Goal: Task Accomplishment & Management: Complete application form

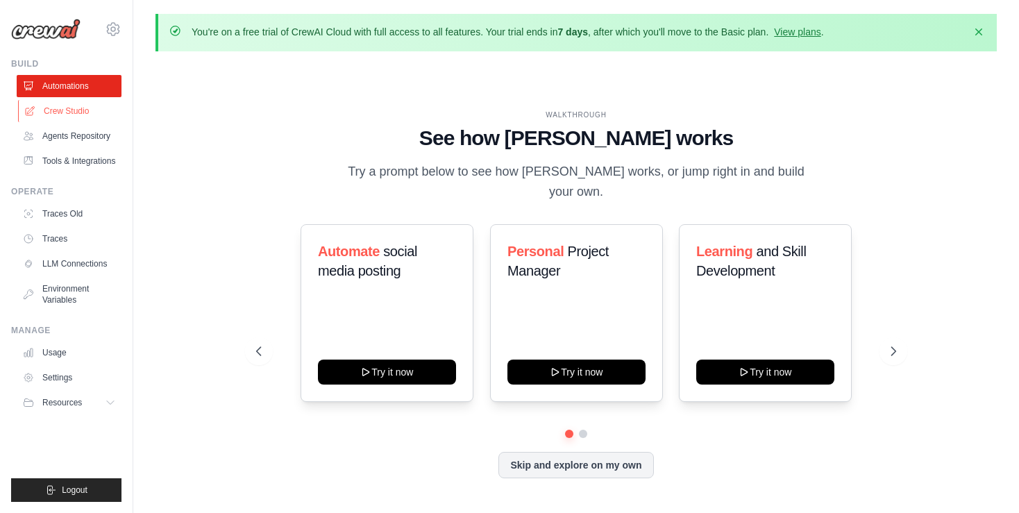
click at [88, 115] on link "Crew Studio" at bounding box center [70, 111] width 105 height 22
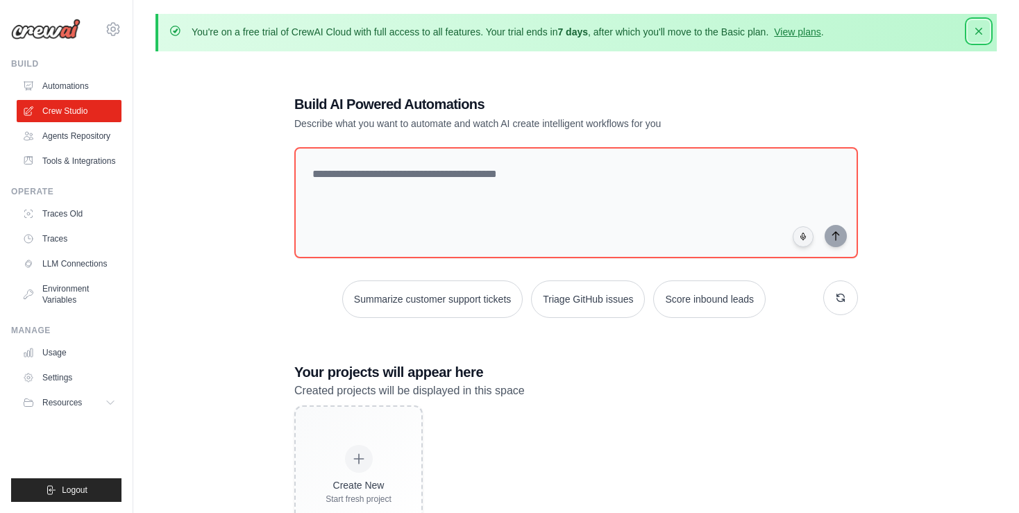
click at [981, 39] on button "Dismiss" at bounding box center [979, 31] width 22 height 22
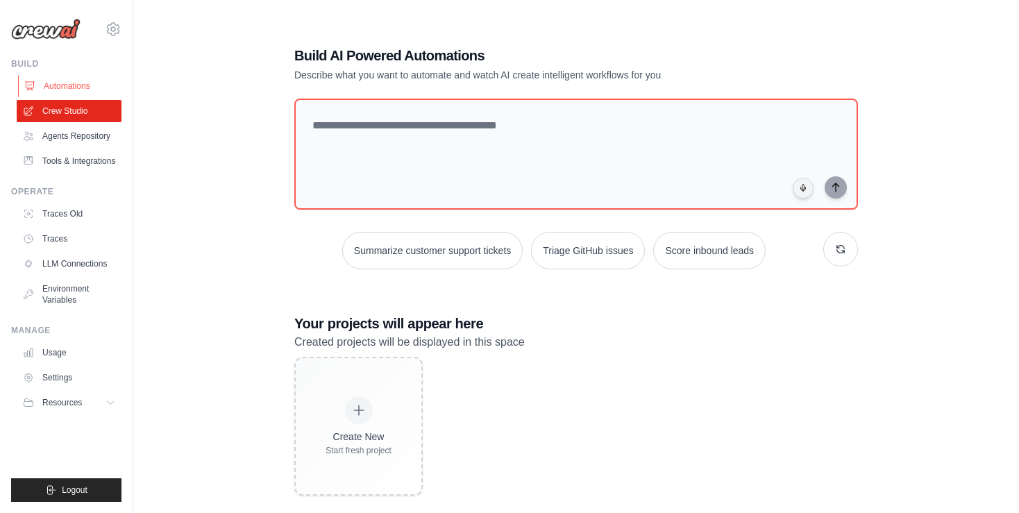
click at [80, 90] on link "Automations" at bounding box center [70, 86] width 105 height 22
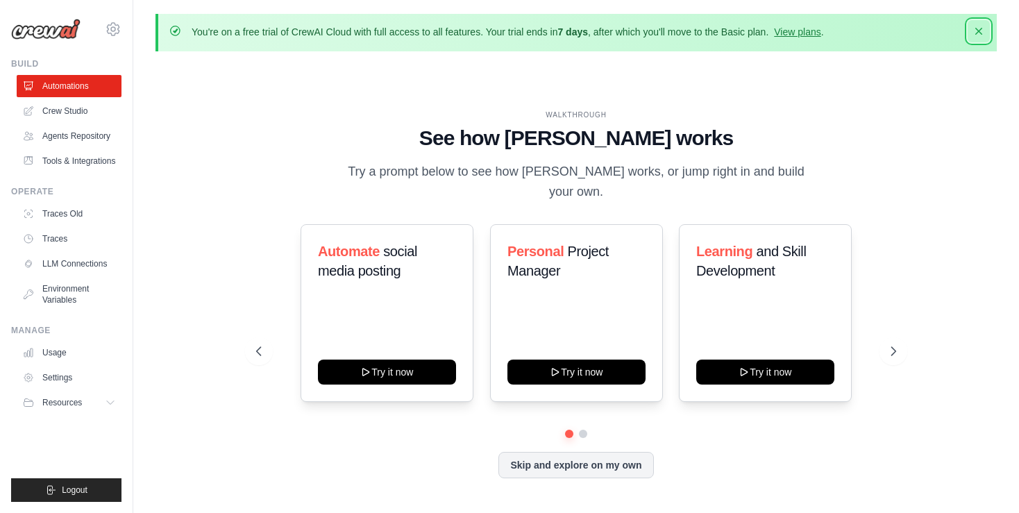
click at [983, 38] on button "Dismiss" at bounding box center [979, 31] width 22 height 22
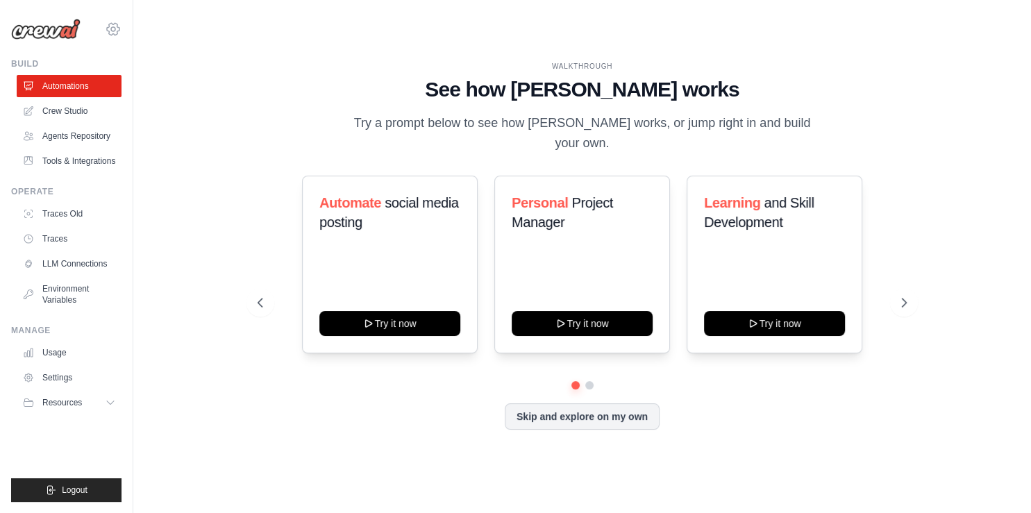
click at [116, 31] on icon at bounding box center [113, 29] width 17 height 17
click at [308, 72] on div "WALKTHROUGH" at bounding box center [582, 66] width 649 height 10
click at [70, 144] on link "Agents Repository" at bounding box center [70, 136] width 105 height 22
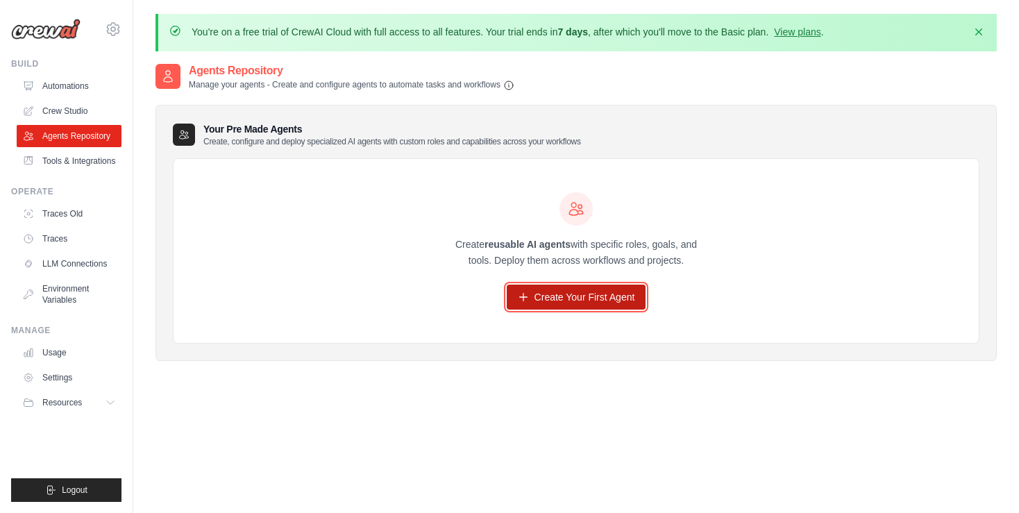
click at [552, 296] on link "Create Your First Agent" at bounding box center [577, 297] width 140 height 25
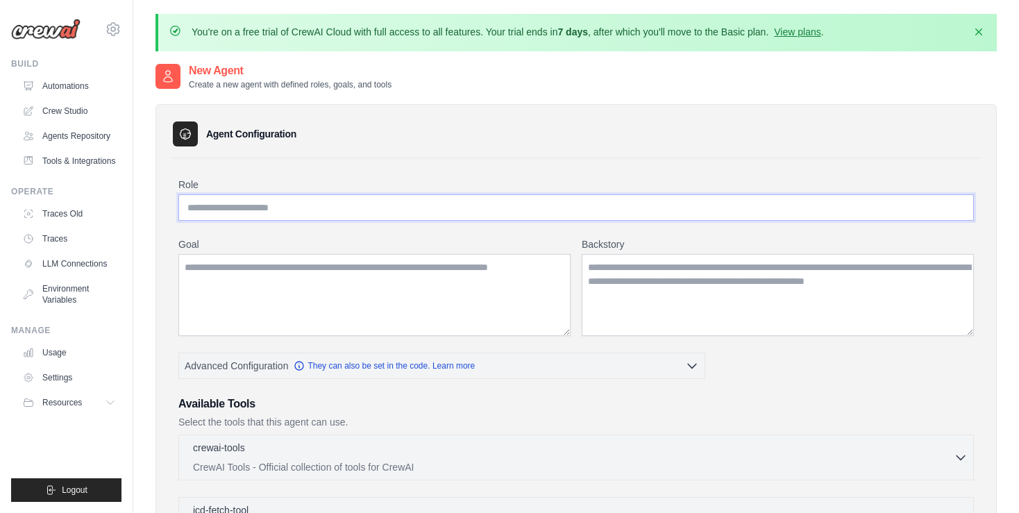
click at [210, 205] on input "Role" at bounding box center [576, 207] width 796 height 26
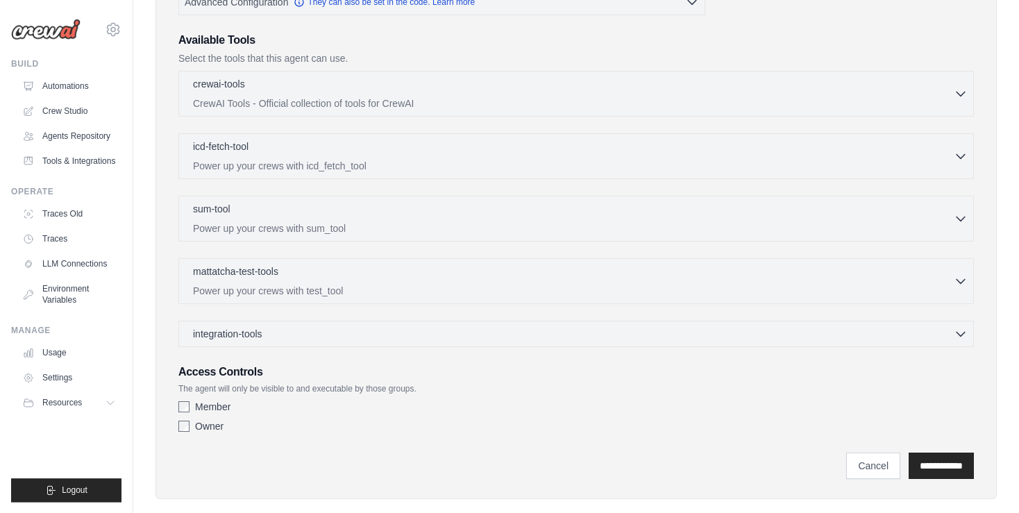
scroll to position [367, 0]
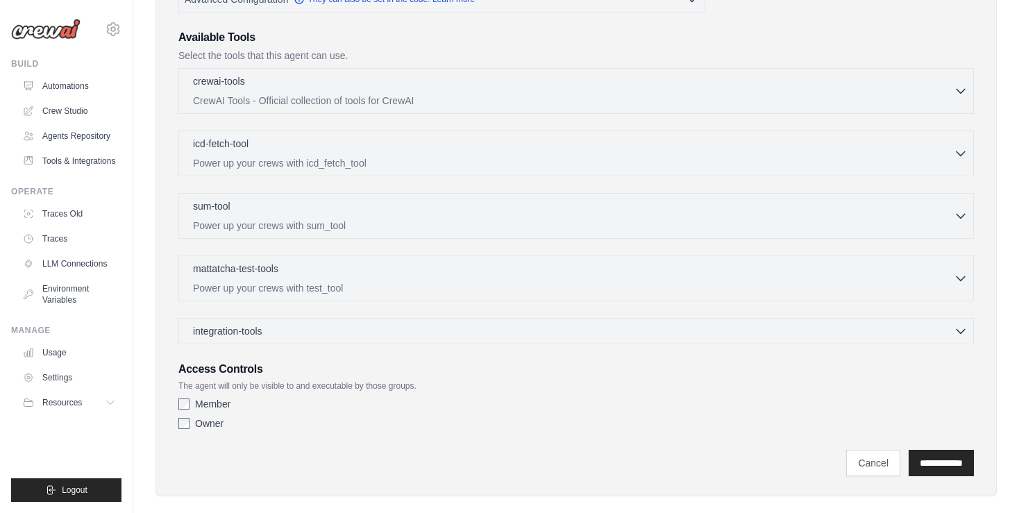
click at [174, 398] on div "Role Goal [GEOGRAPHIC_DATA] Advanced Configuration They can also be set in the …" at bounding box center [576, 136] width 807 height 688
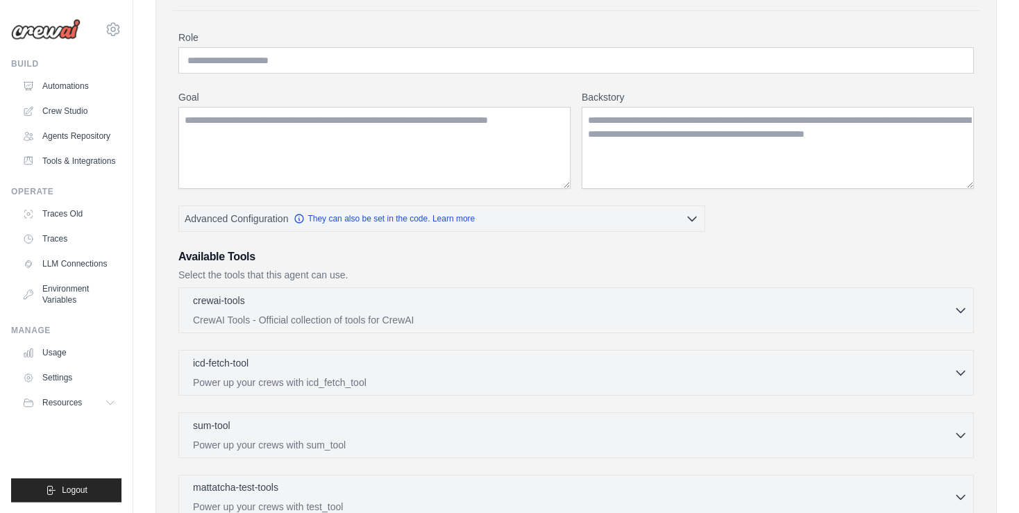
scroll to position [147, 0]
click at [963, 307] on icon "button" at bounding box center [961, 310] width 14 height 14
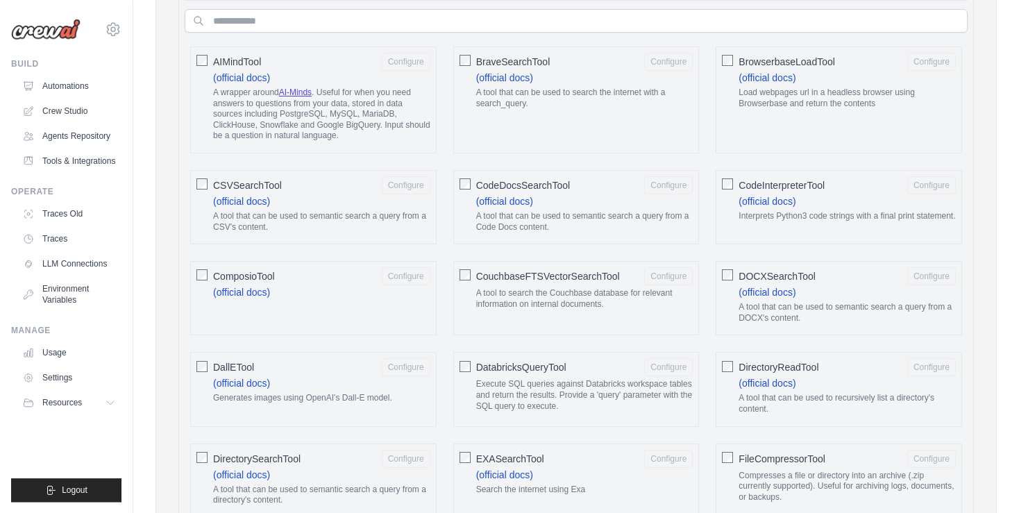
scroll to position [513, 0]
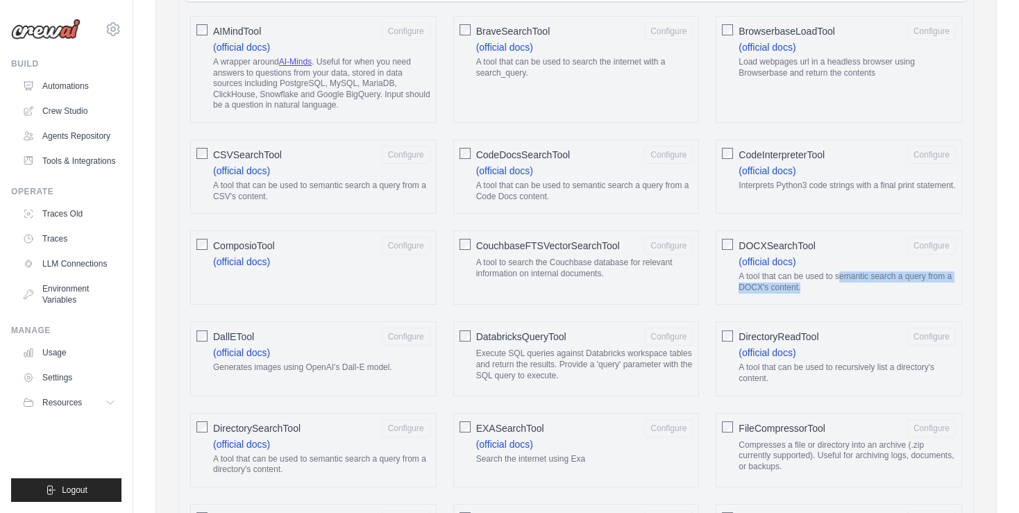
drag, startPoint x: 838, startPoint y: 274, endPoint x: 896, endPoint y: 281, distance: 58.1
click at [896, 281] on p "A tool that can be used to semantic search a query from a DOCX's content." at bounding box center [847, 283] width 217 height 22
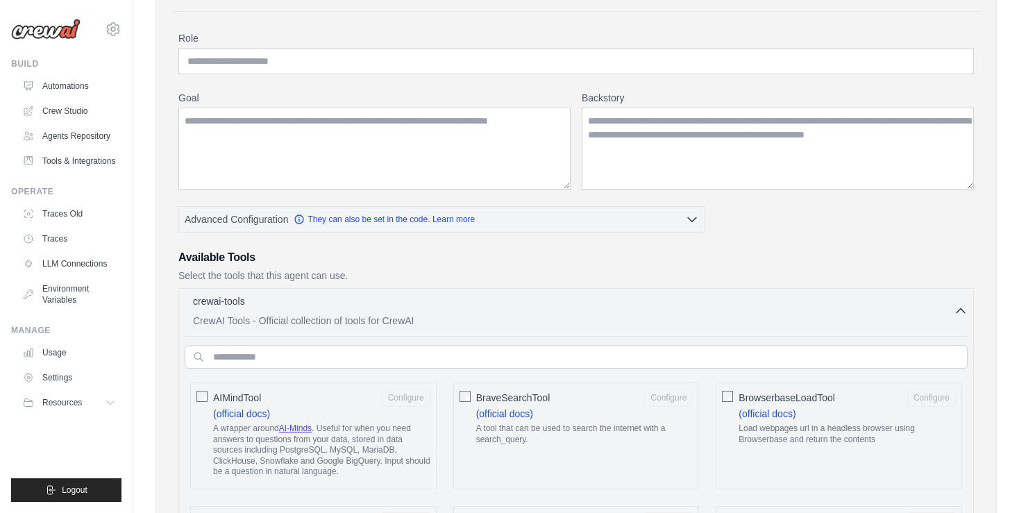
scroll to position [0, 0]
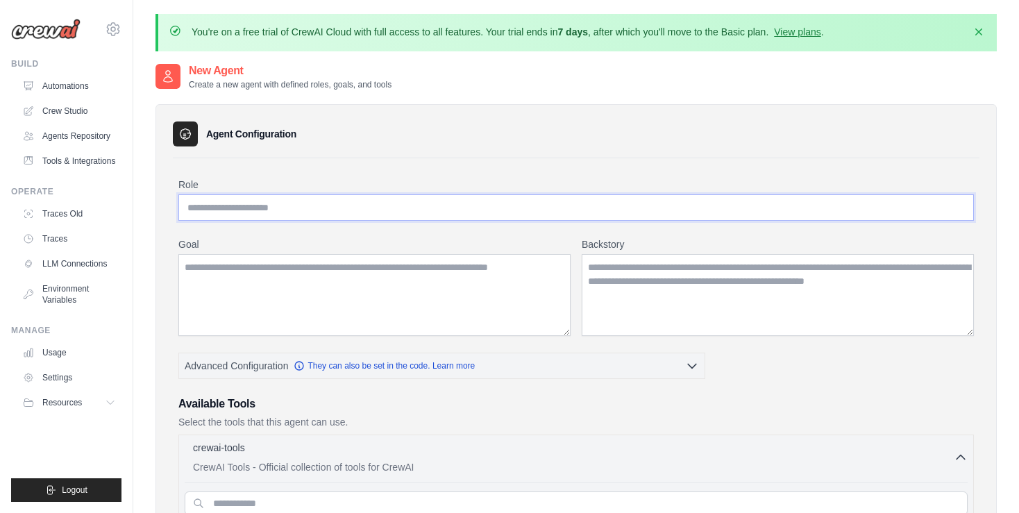
click at [379, 213] on input "Role" at bounding box center [576, 207] width 796 height 26
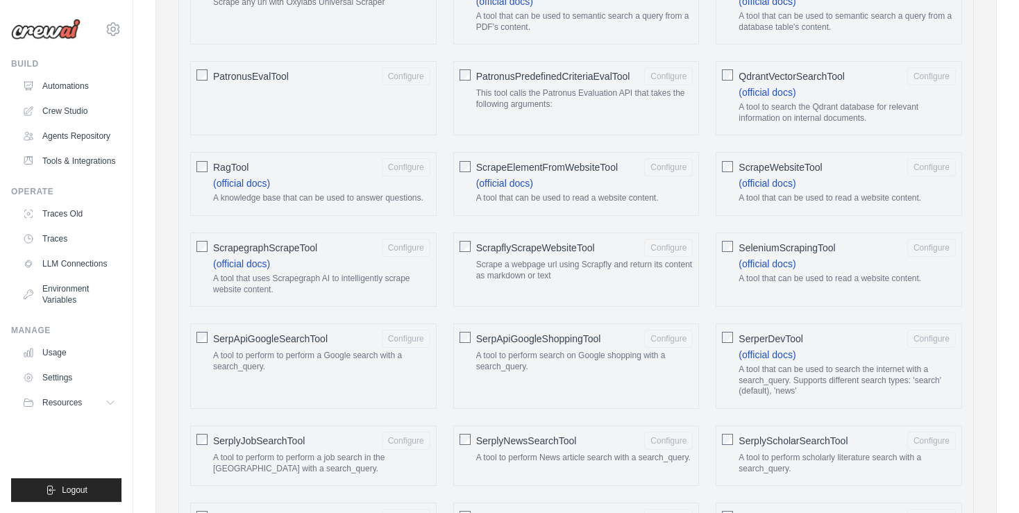
scroll to position [1686, 0]
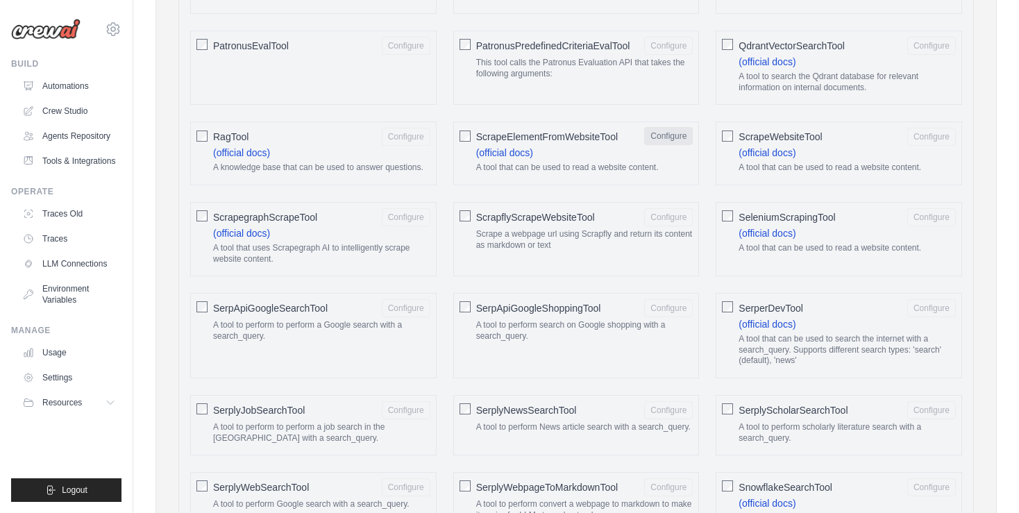
click at [675, 133] on button "Configure" at bounding box center [668, 136] width 49 height 18
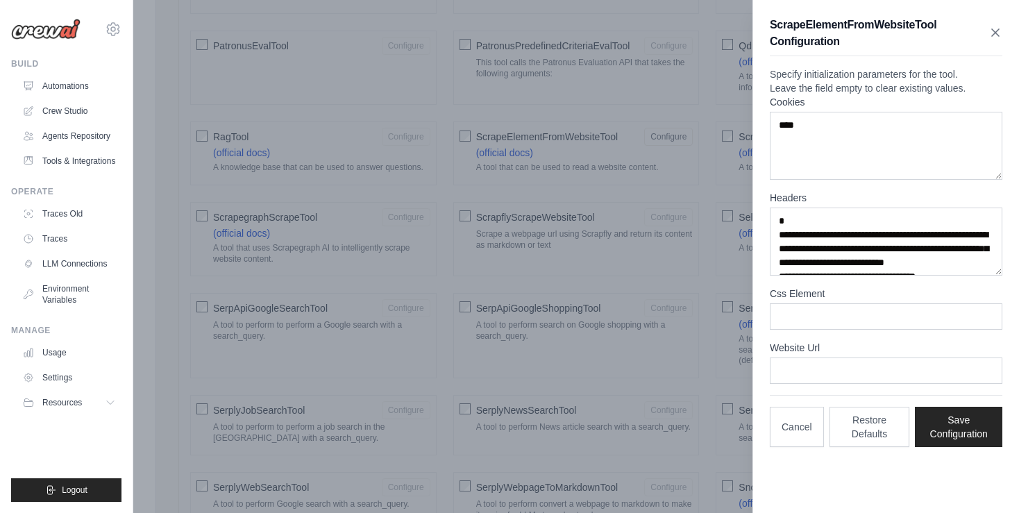
click at [996, 38] on icon "button" at bounding box center [996, 33] width 14 height 14
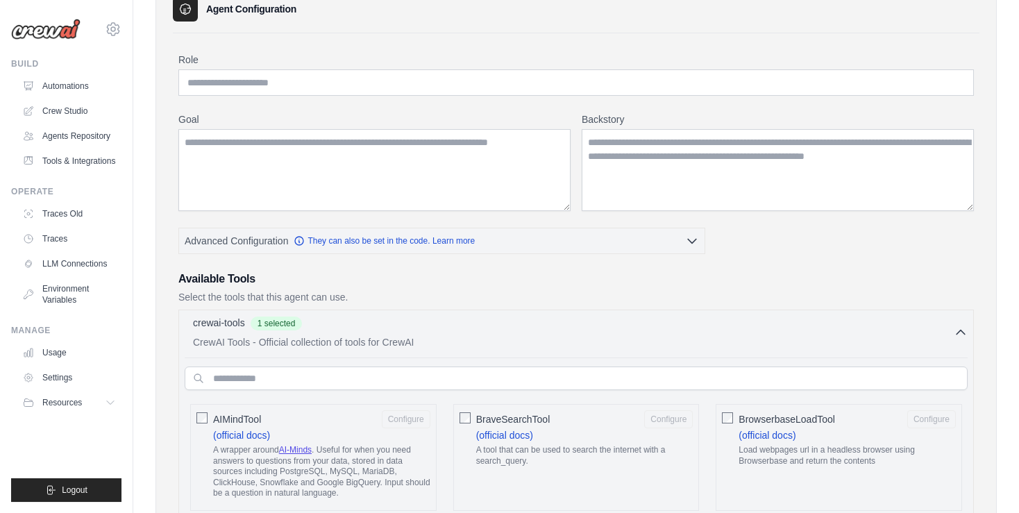
scroll to position [0, 0]
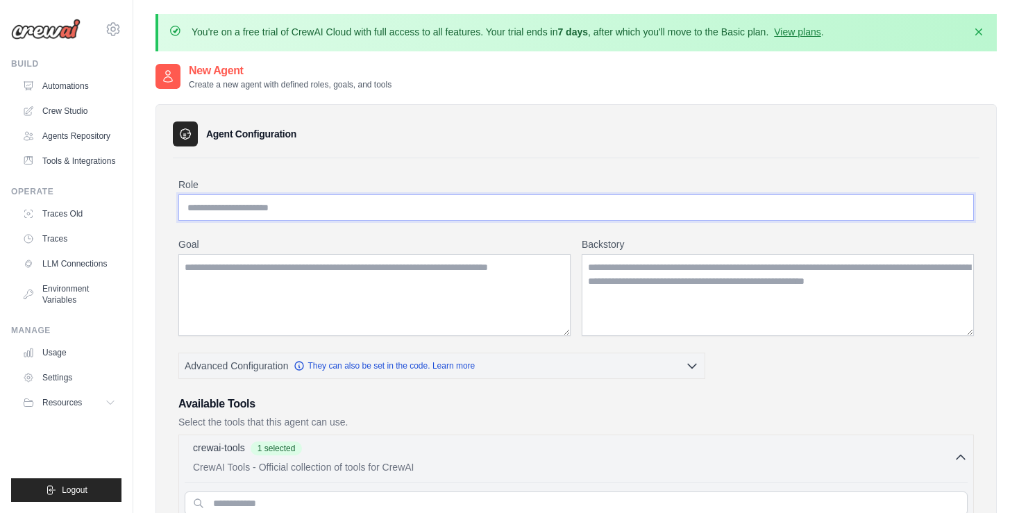
click at [324, 199] on input "Role" at bounding box center [576, 207] width 796 height 26
type input "**********"
click at [430, 276] on textarea "Goal" at bounding box center [374, 295] width 392 height 82
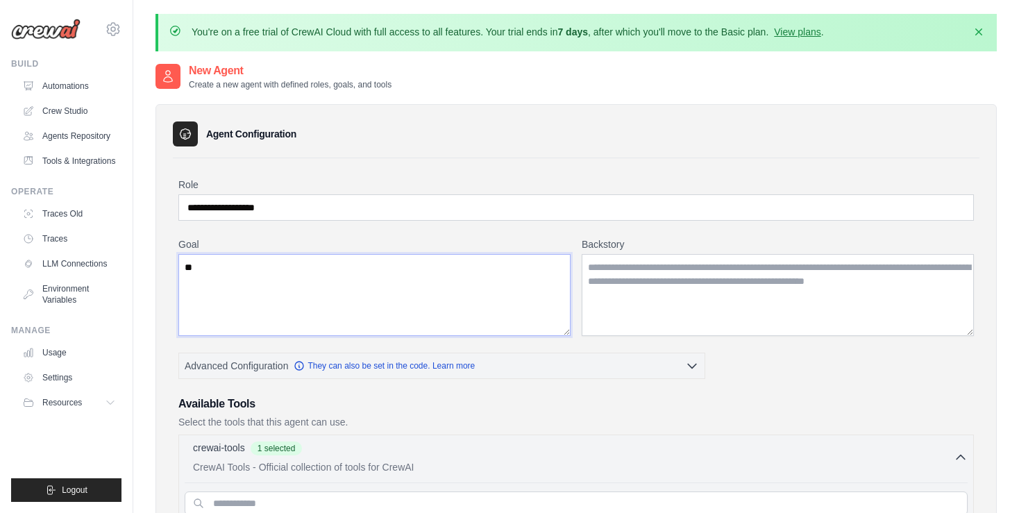
type textarea "*"
type textarea "**********"
click at [649, 300] on textarea "Backstory" at bounding box center [778, 295] width 392 height 82
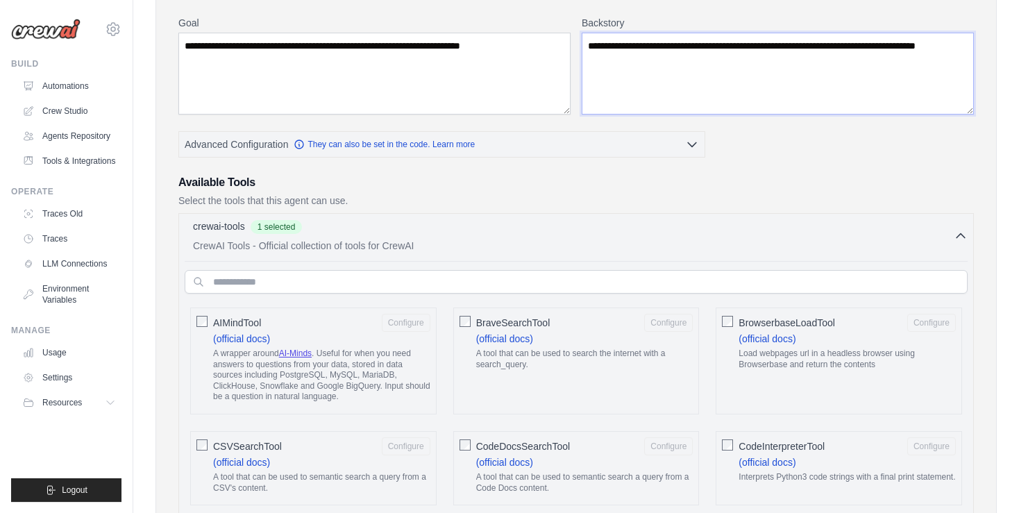
scroll to position [219, 0]
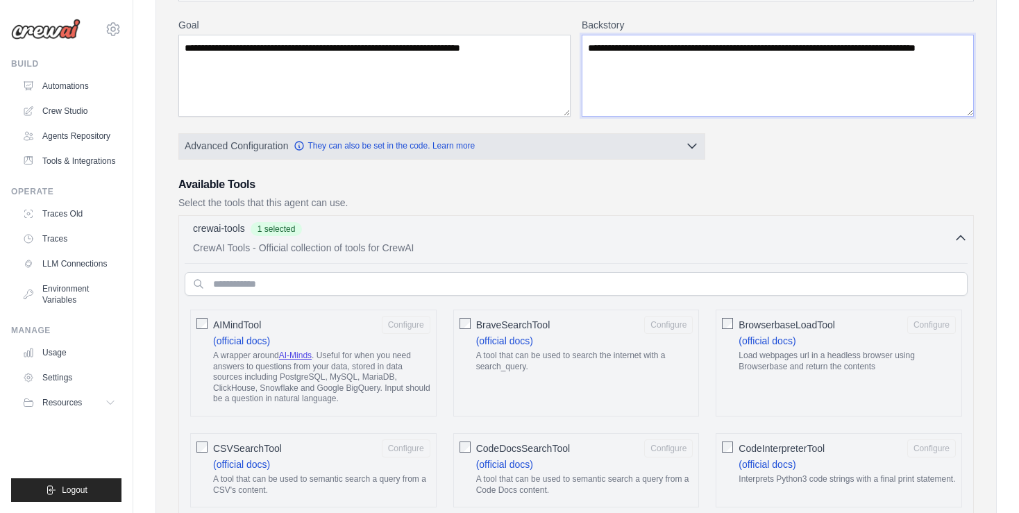
type textarea "**********"
click at [588, 143] on button "Advanced Configuration They can also be set in the code. Learn more" at bounding box center [442, 145] width 526 height 25
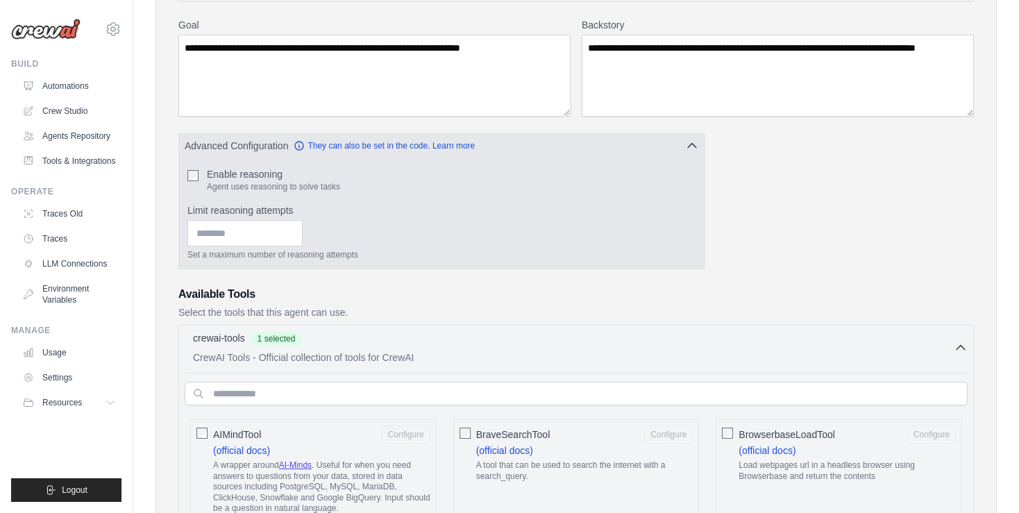
click at [588, 143] on button "Advanced Configuration They can also be set in the code. Learn more" at bounding box center [442, 145] width 526 height 25
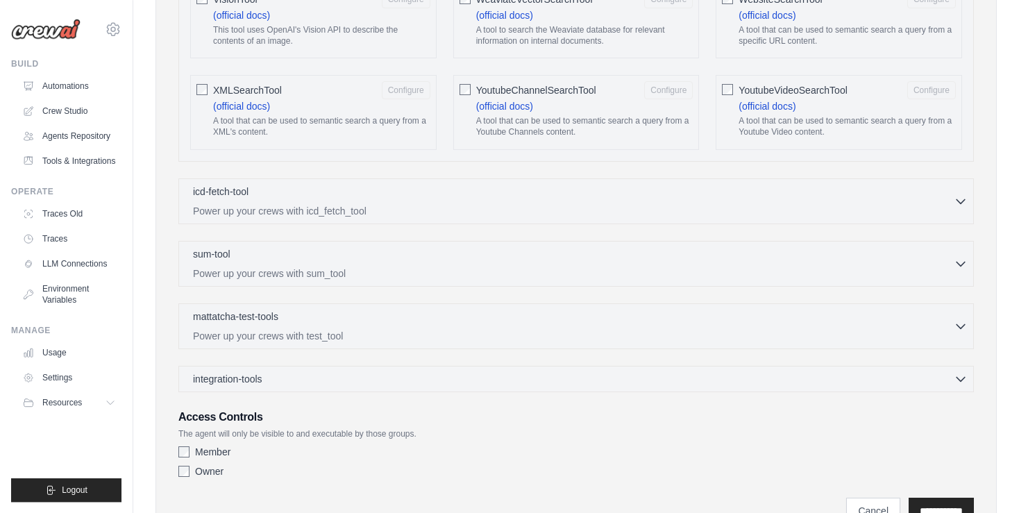
scroll to position [2635, 0]
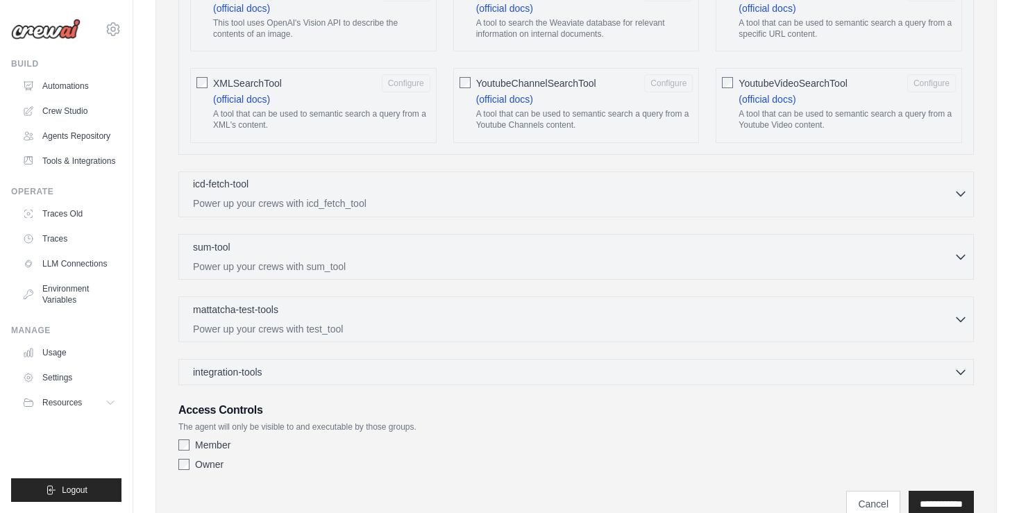
click at [487, 177] on div "icd-fetch-tool 0 selected" at bounding box center [573, 185] width 761 height 17
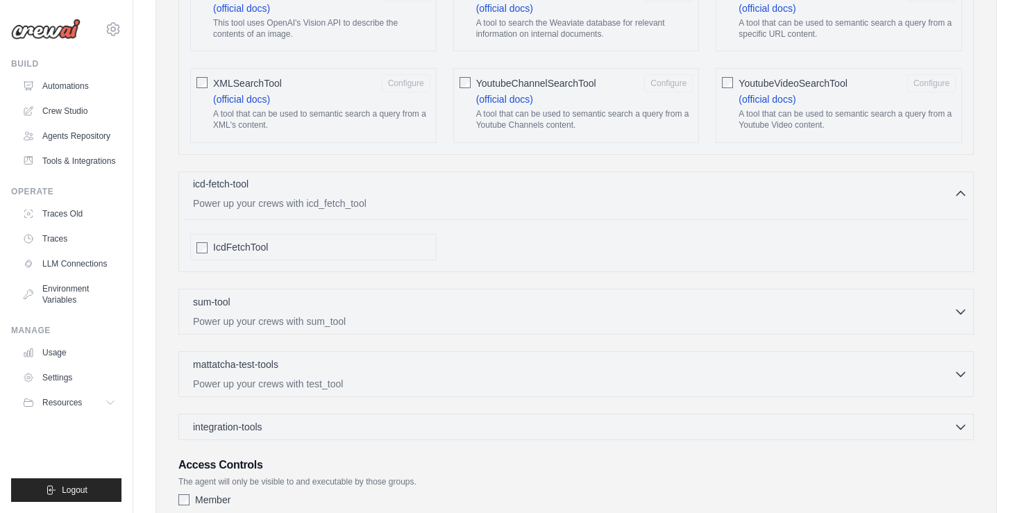
click at [487, 177] on div "icd-fetch-tool 0 selected" at bounding box center [573, 185] width 761 height 17
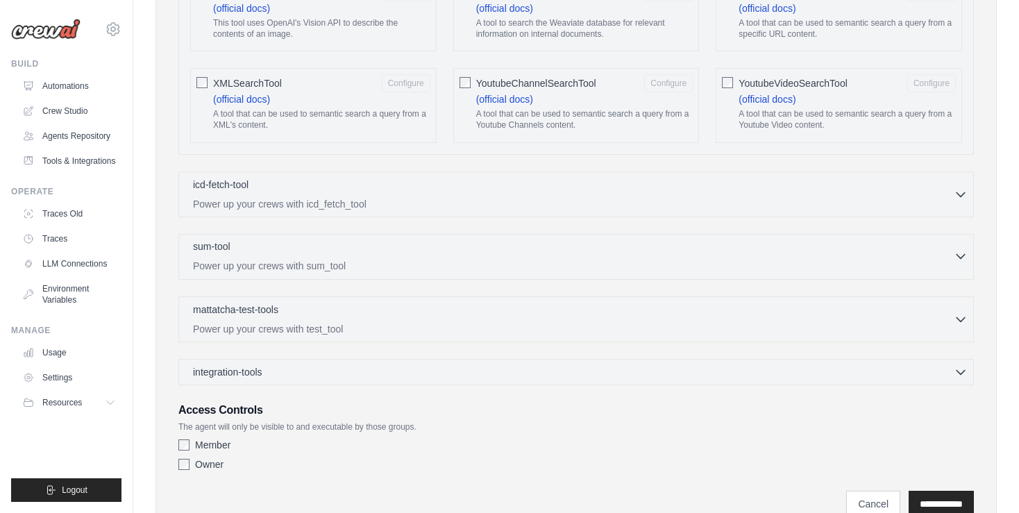
click at [449, 240] on div "sum-tool 0 selected Power up your crews with sum_tool" at bounding box center [573, 256] width 761 height 33
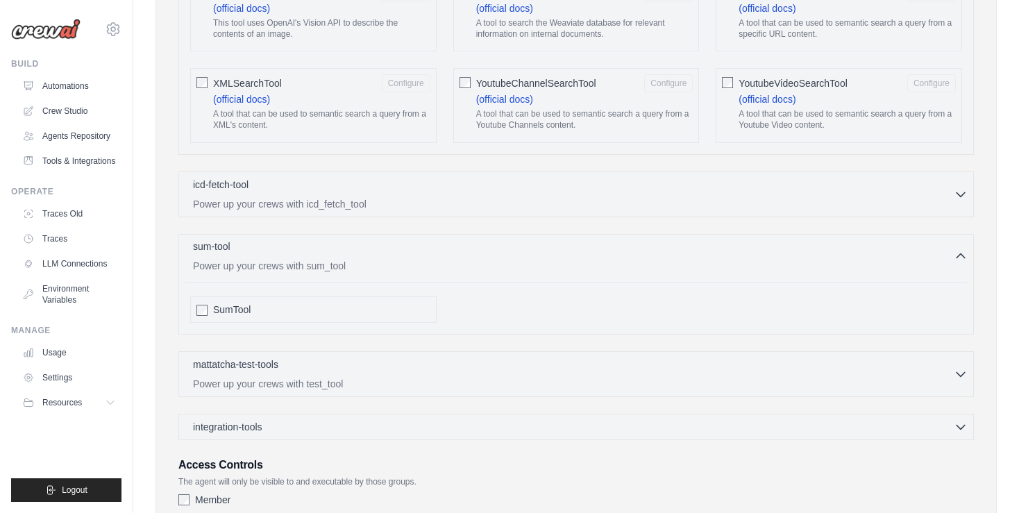
click at [449, 240] on div "sum-tool 0 selected Power up your crews with sum_tool" at bounding box center [573, 256] width 761 height 33
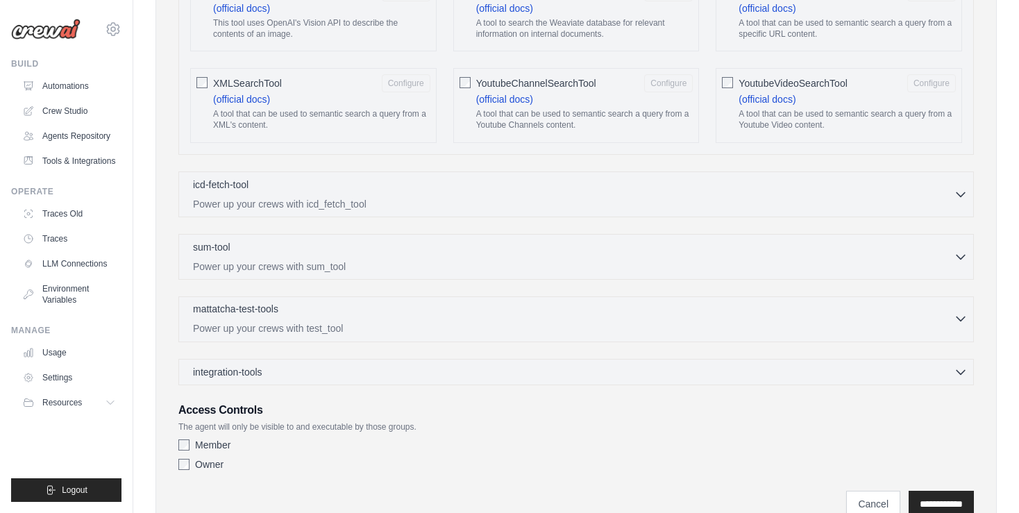
click at [437, 302] on div "mattatcha-test-tools 0 selected Power up your crews with test_tool" at bounding box center [573, 318] width 761 height 33
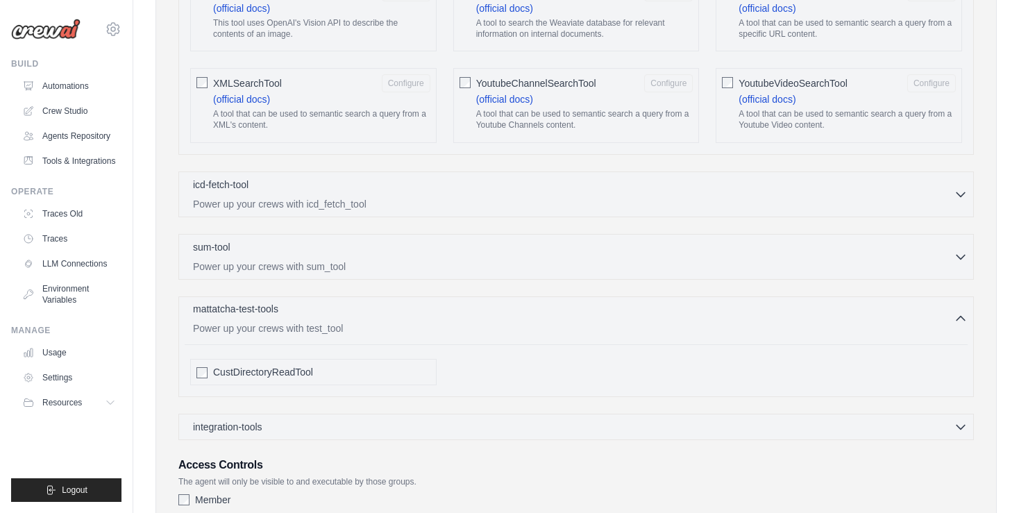
click at [437, 302] on div "mattatcha-test-tools 0 selected Power up your crews with test_tool" at bounding box center [573, 318] width 761 height 33
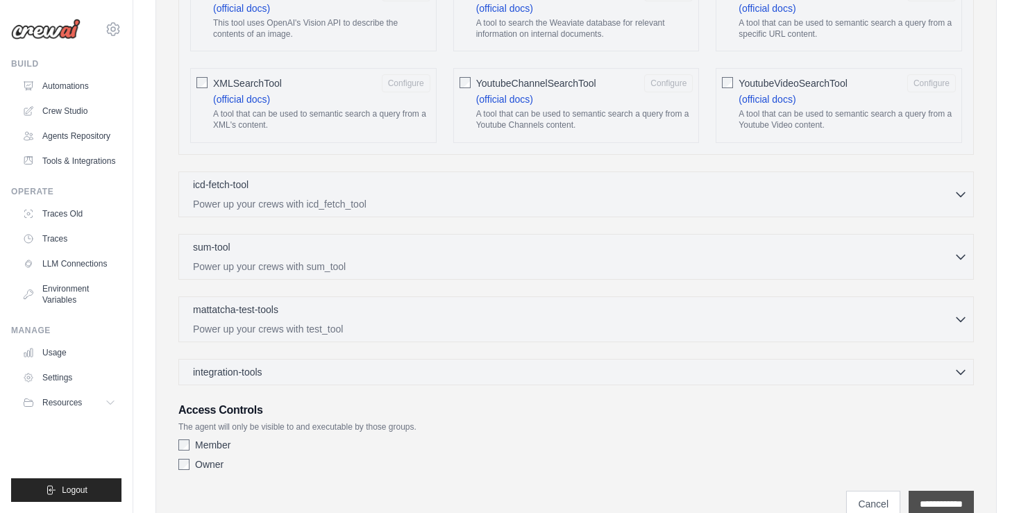
click at [922, 491] on input "**********" at bounding box center [941, 504] width 65 height 26
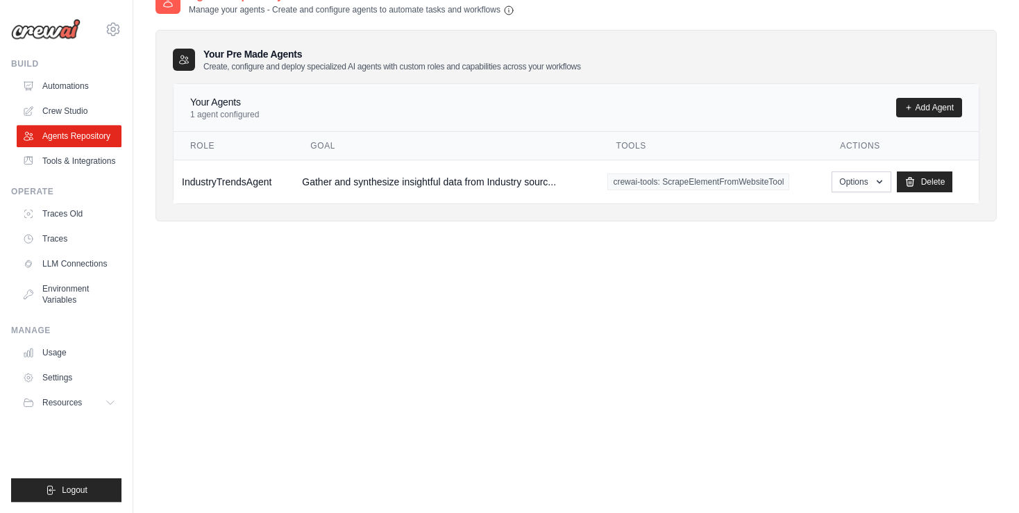
scroll to position [123, 0]
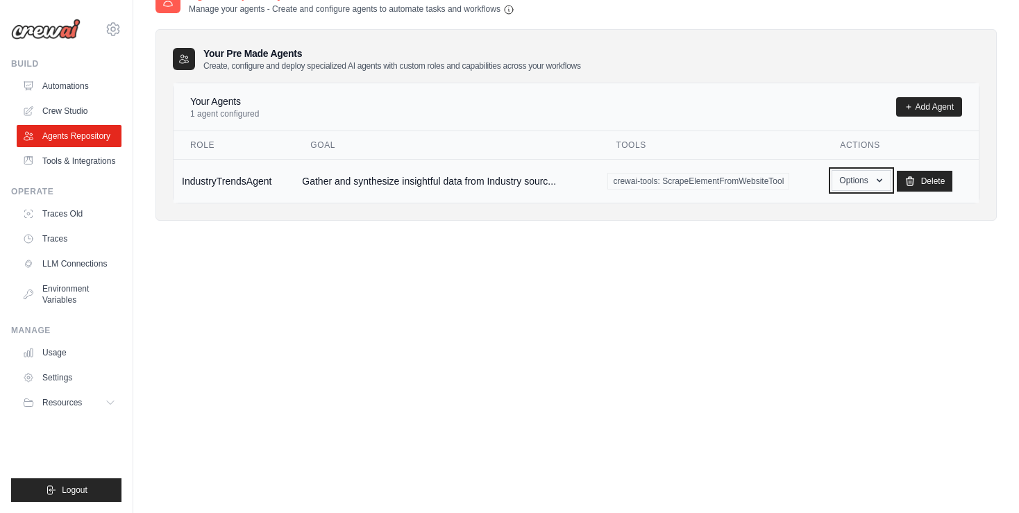
click at [879, 179] on icon "button" at bounding box center [879, 180] width 11 height 11
click at [811, 206] on link "Show" at bounding box center [842, 212] width 100 height 25
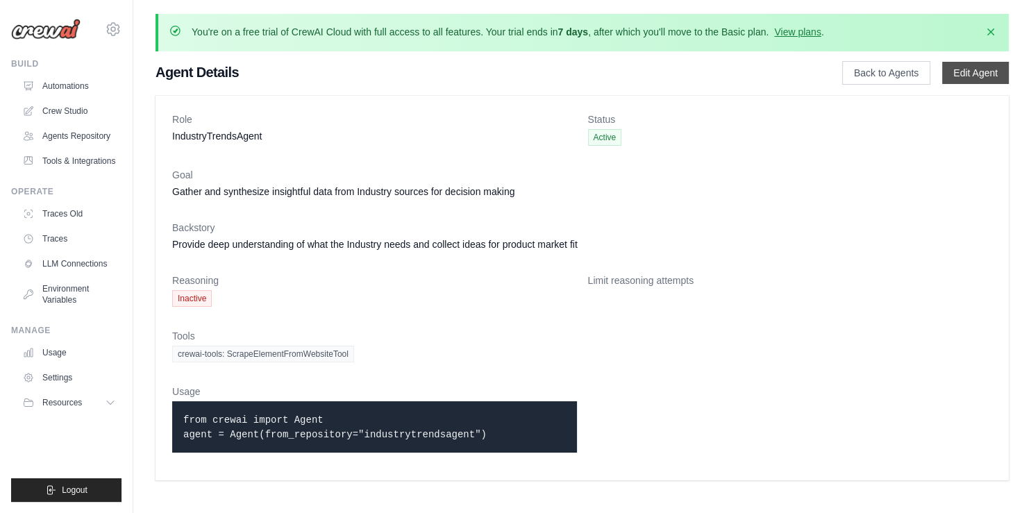
click at [990, 69] on link "Edit Agent" at bounding box center [975, 73] width 67 height 22
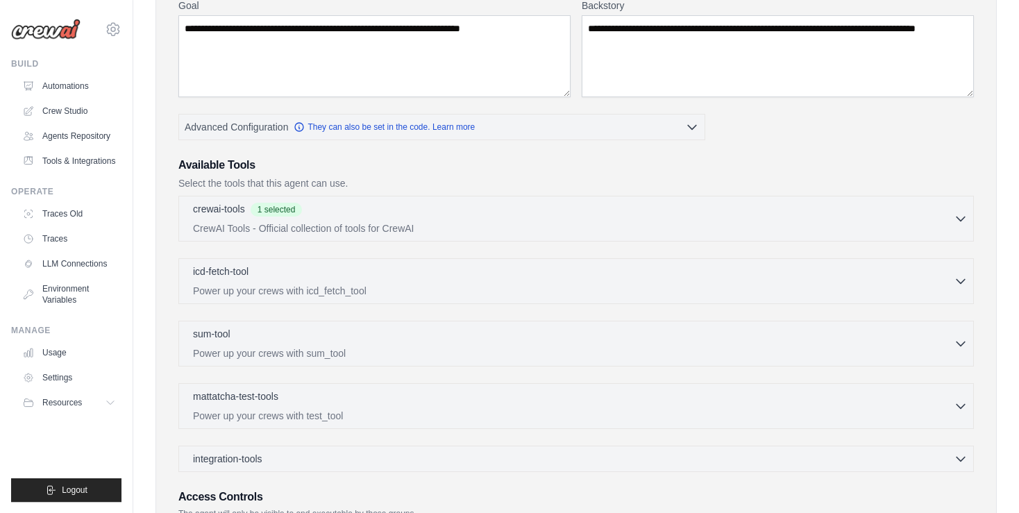
scroll to position [236, 0]
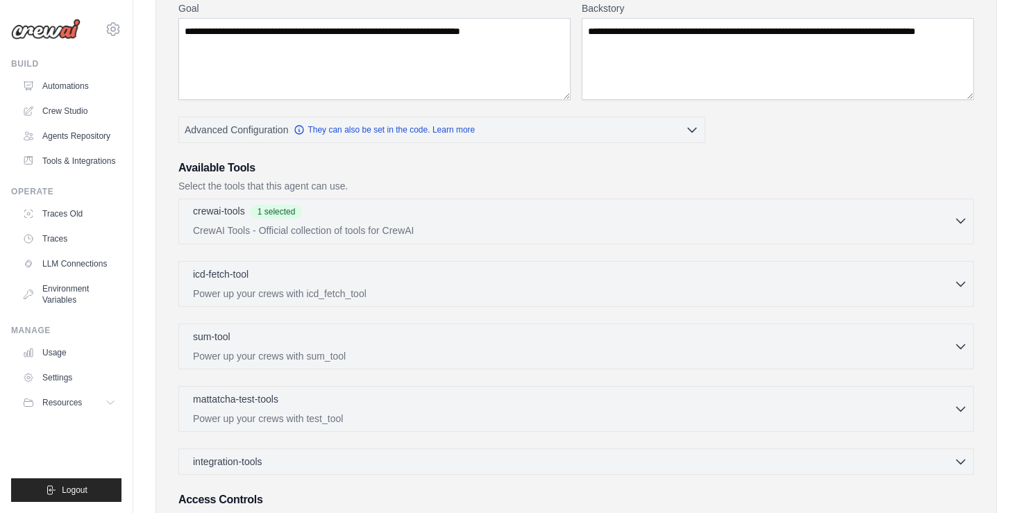
click at [961, 212] on button "crewai-tools 1 selected CrewAI Tools - Official collection of tools for CrewAI" at bounding box center [576, 220] width 783 height 33
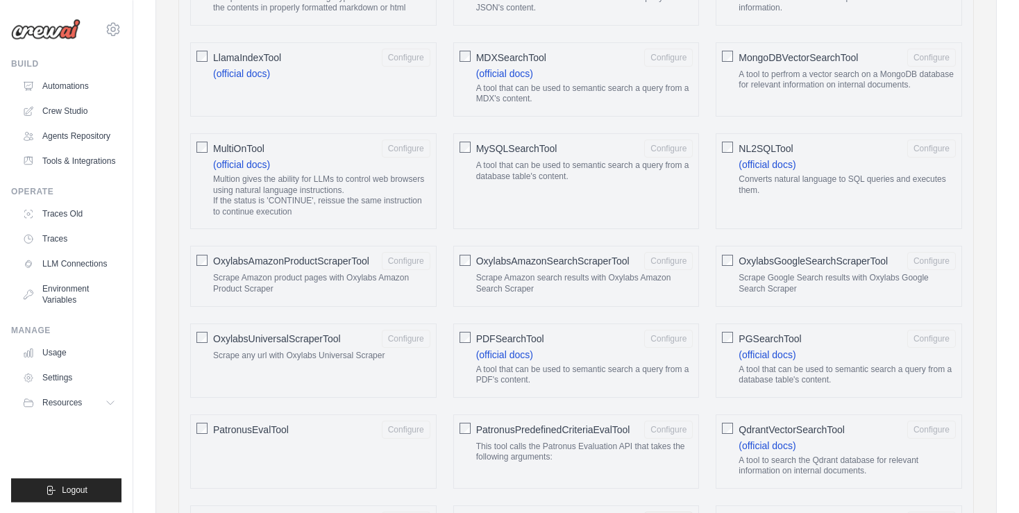
scroll to position [1409, 0]
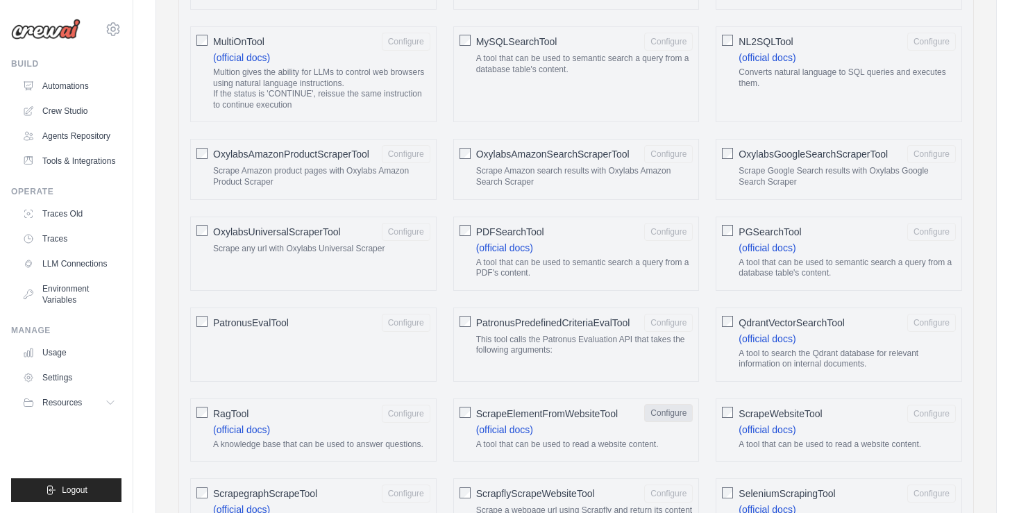
click at [658, 408] on button "Configure" at bounding box center [668, 413] width 49 height 18
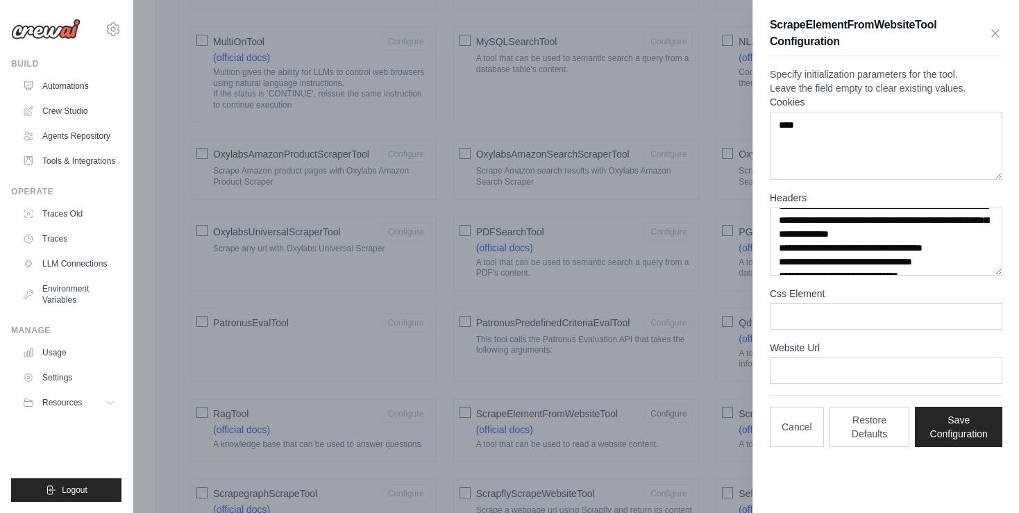
scroll to position [74, 0]
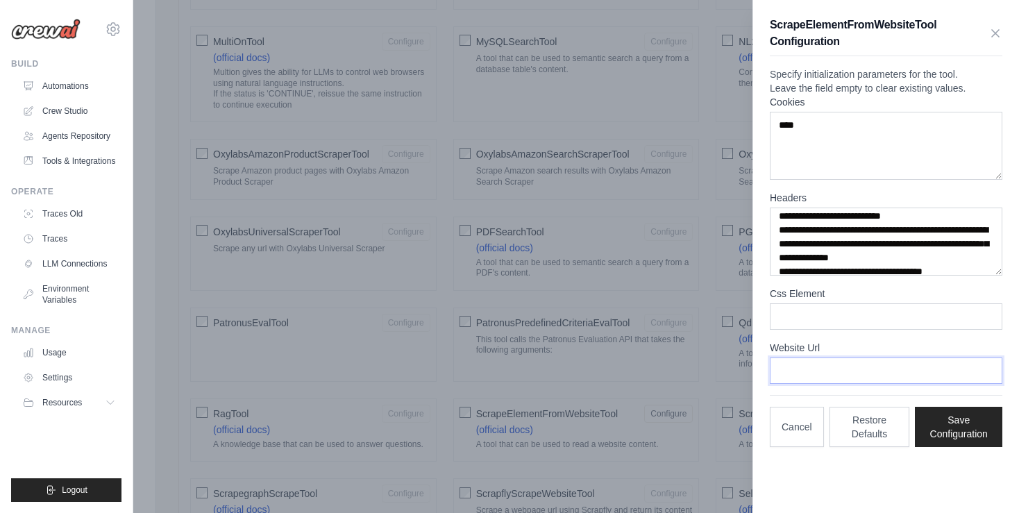
click at [931, 384] on input "Website Url" at bounding box center [886, 371] width 233 height 26
paste input "**********"
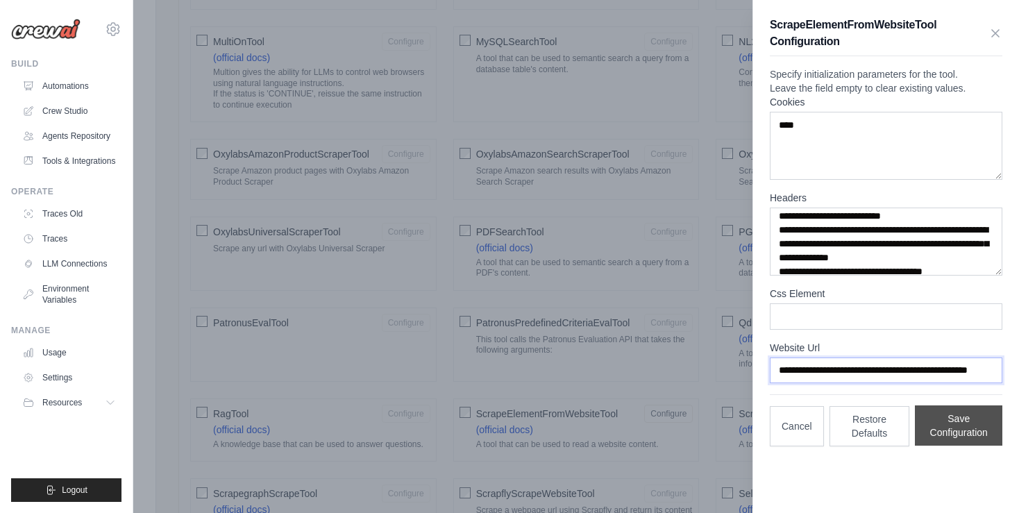
type input "**********"
click at [957, 446] on button "Save Configuration" at bounding box center [959, 426] width 88 height 40
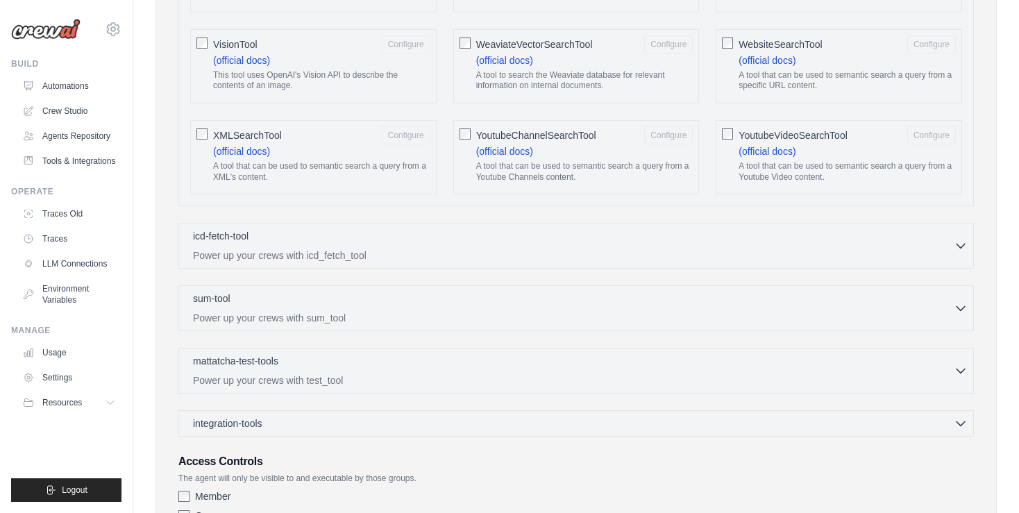
scroll to position [2635, 0]
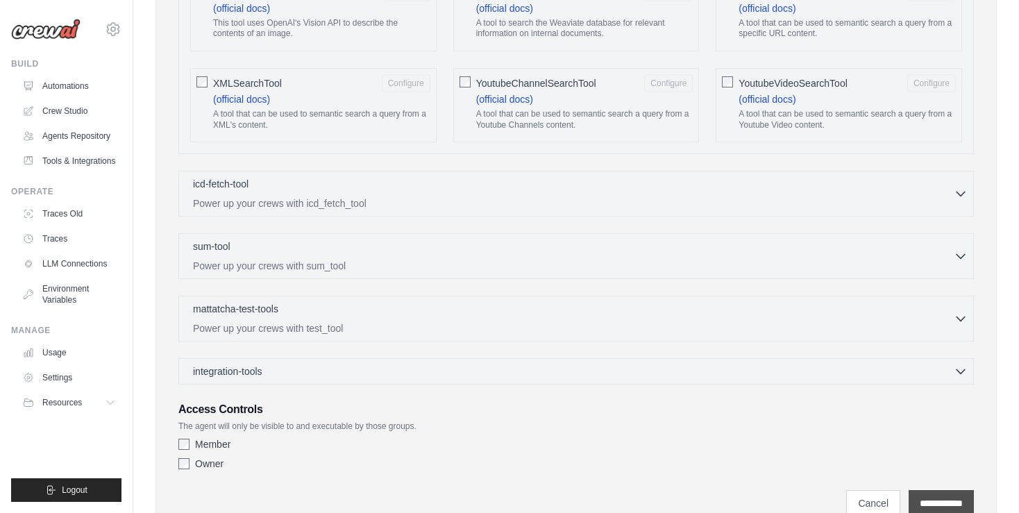
click at [933, 490] on input "**********" at bounding box center [941, 503] width 65 height 26
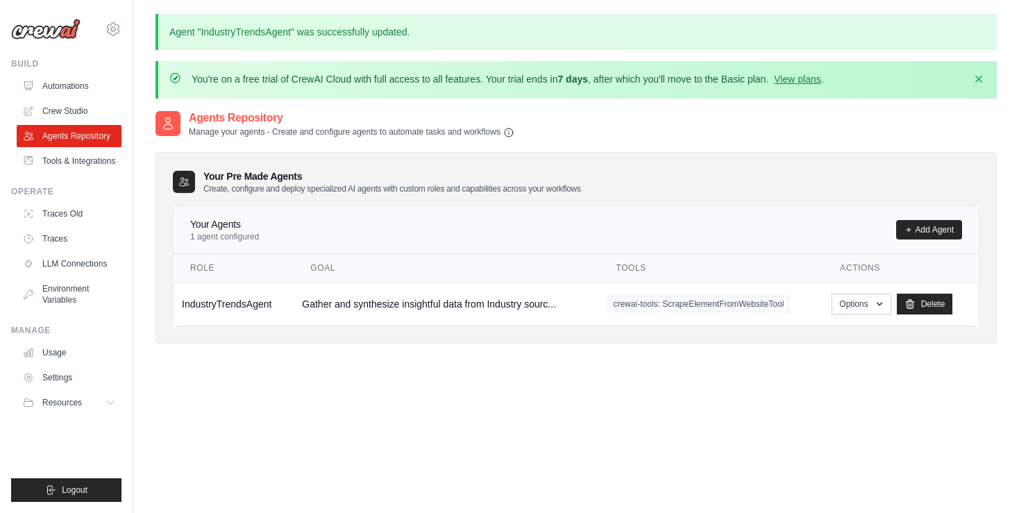
click at [812, 72] on div "You're on a free trial of CrewAI Cloud with full access to all features. Your t…" at bounding box center [577, 80] width 842 height 38
click at [801, 76] on link "View plans" at bounding box center [797, 79] width 47 height 11
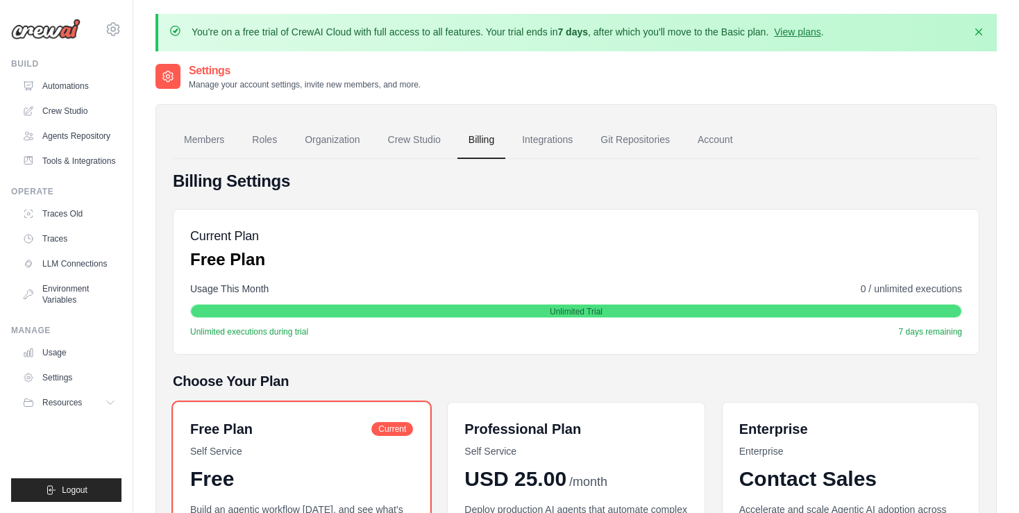
scroll to position [235, 0]
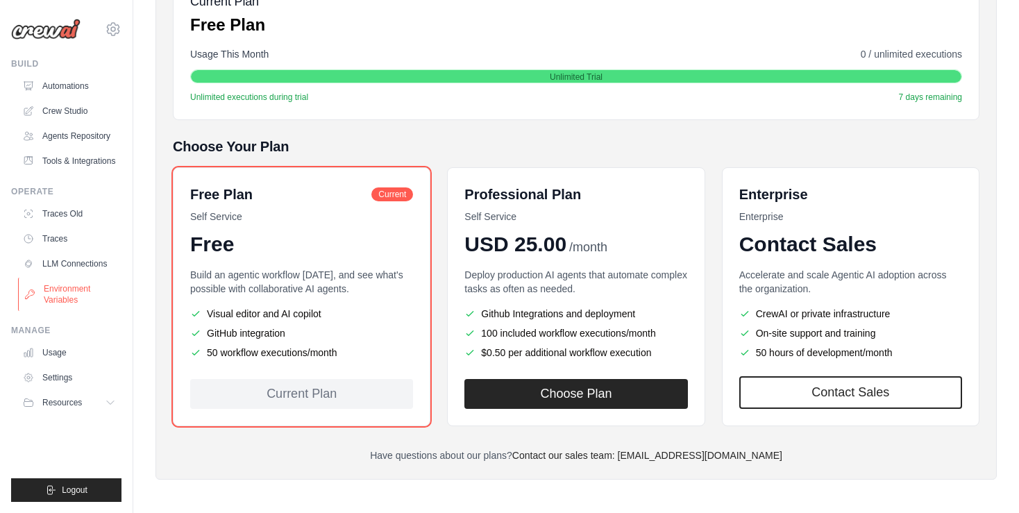
click at [56, 297] on link "Environment Variables" at bounding box center [70, 294] width 105 height 33
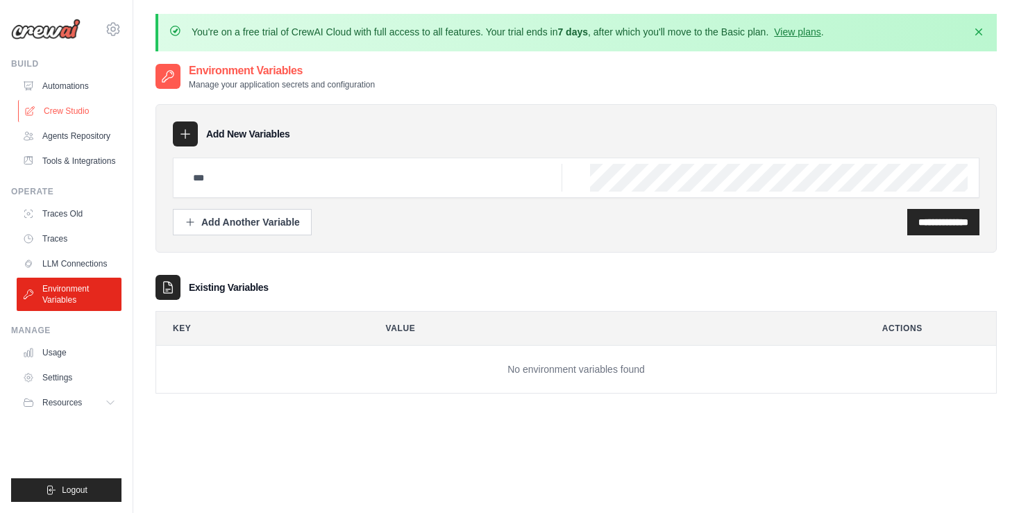
click at [75, 108] on link "Crew Studio" at bounding box center [70, 111] width 105 height 22
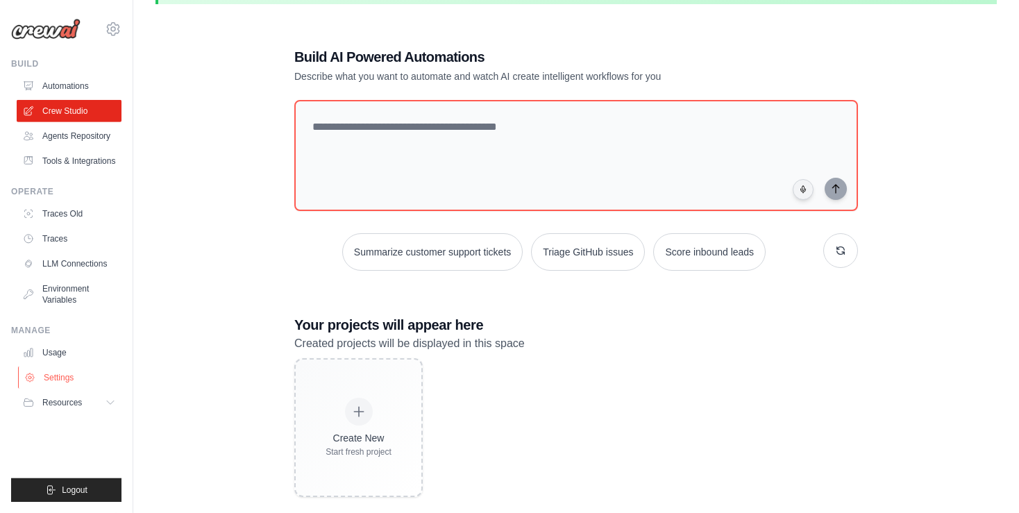
scroll to position [73, 0]
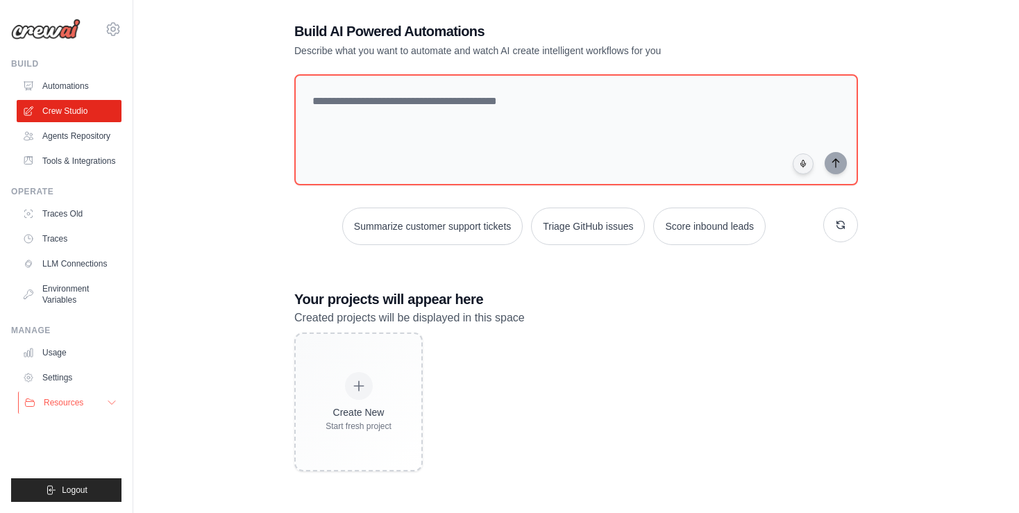
click at [108, 403] on icon at bounding box center [111, 402] width 11 height 11
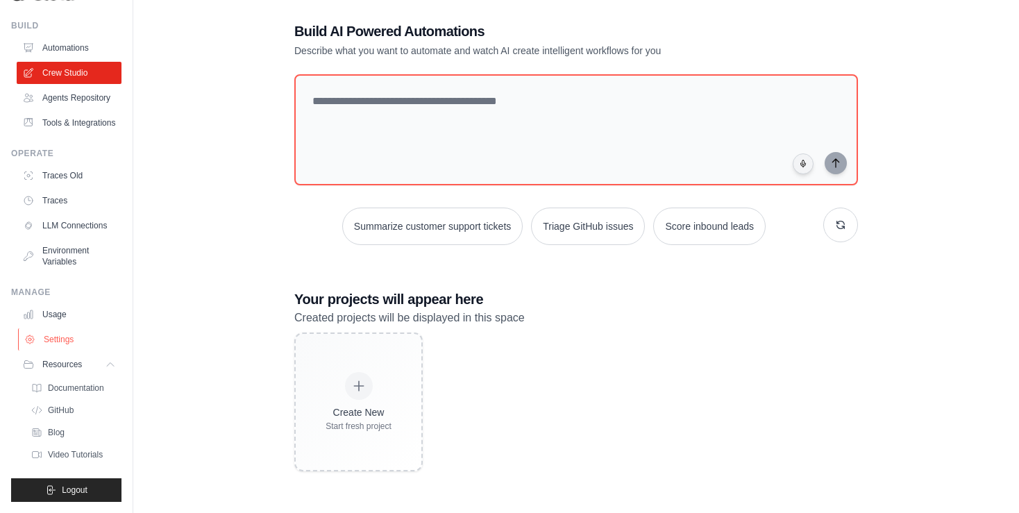
click at [57, 338] on link "Settings" at bounding box center [70, 339] width 105 height 22
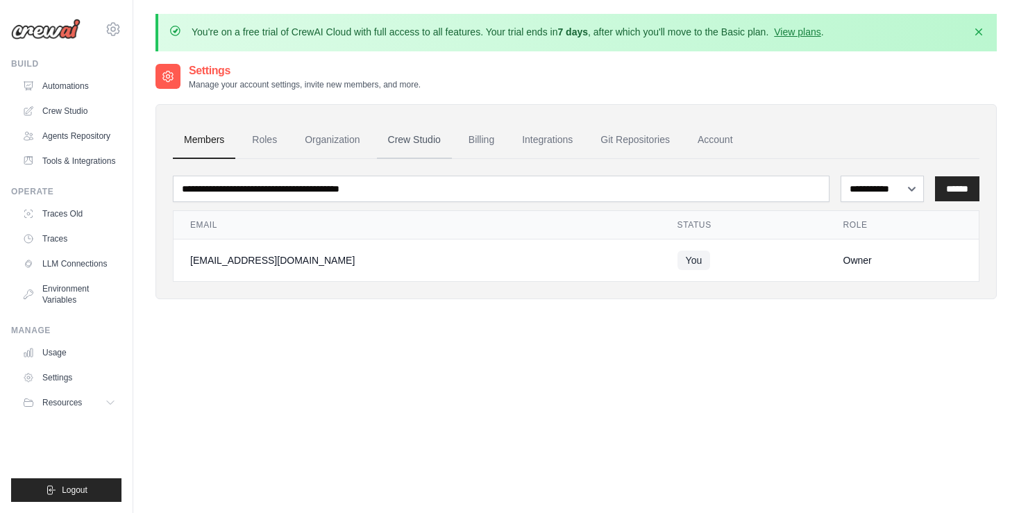
click at [407, 140] on link "Crew Studio" at bounding box center [414, 141] width 75 height 38
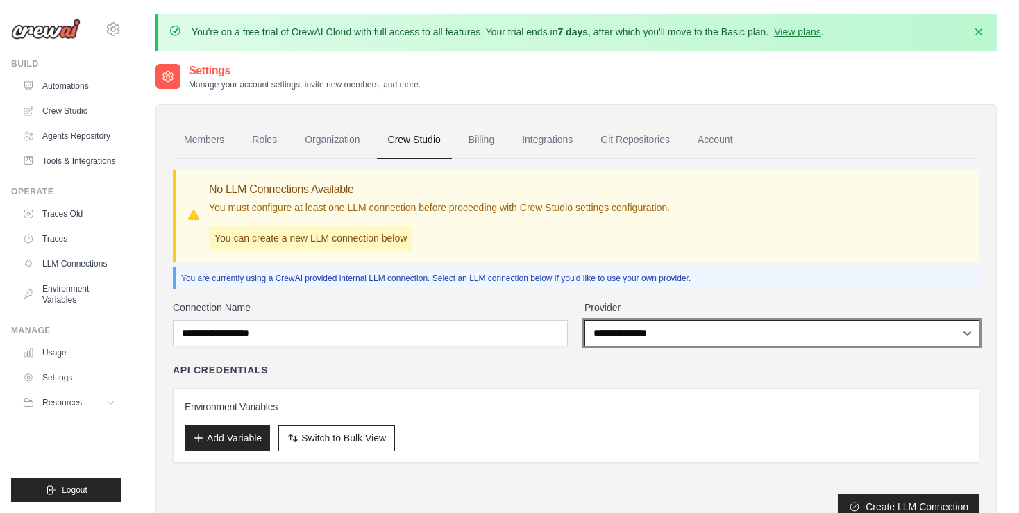
click at [585, 320] on select "**********" at bounding box center [782, 333] width 395 height 26
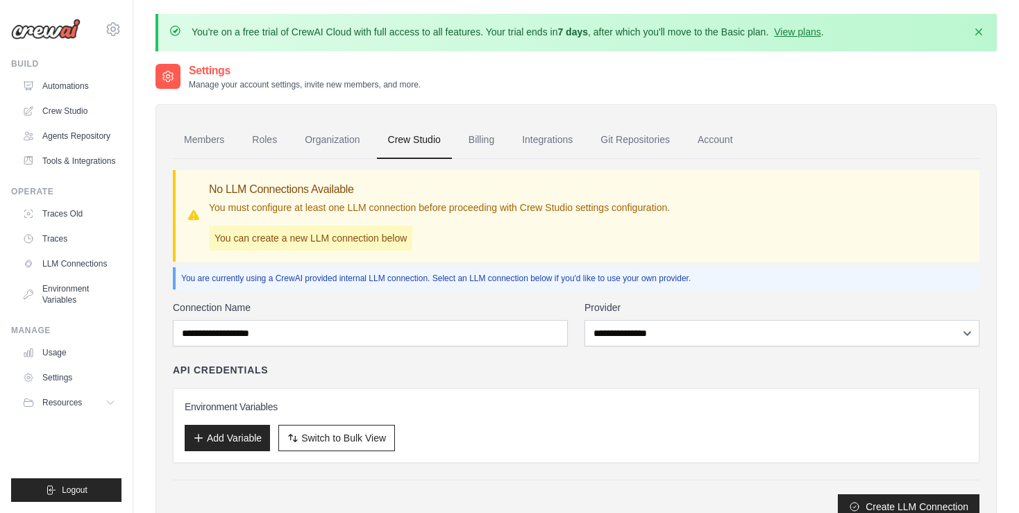
click at [424, 363] on div "API Credentials" at bounding box center [576, 370] width 807 height 14
click at [114, 41] on div "devakisuresh01@gmail.com Settings" at bounding box center [66, 22] width 110 height 44
click at [118, 33] on icon at bounding box center [113, 29] width 17 height 17
